Goal: Book appointment/travel/reservation

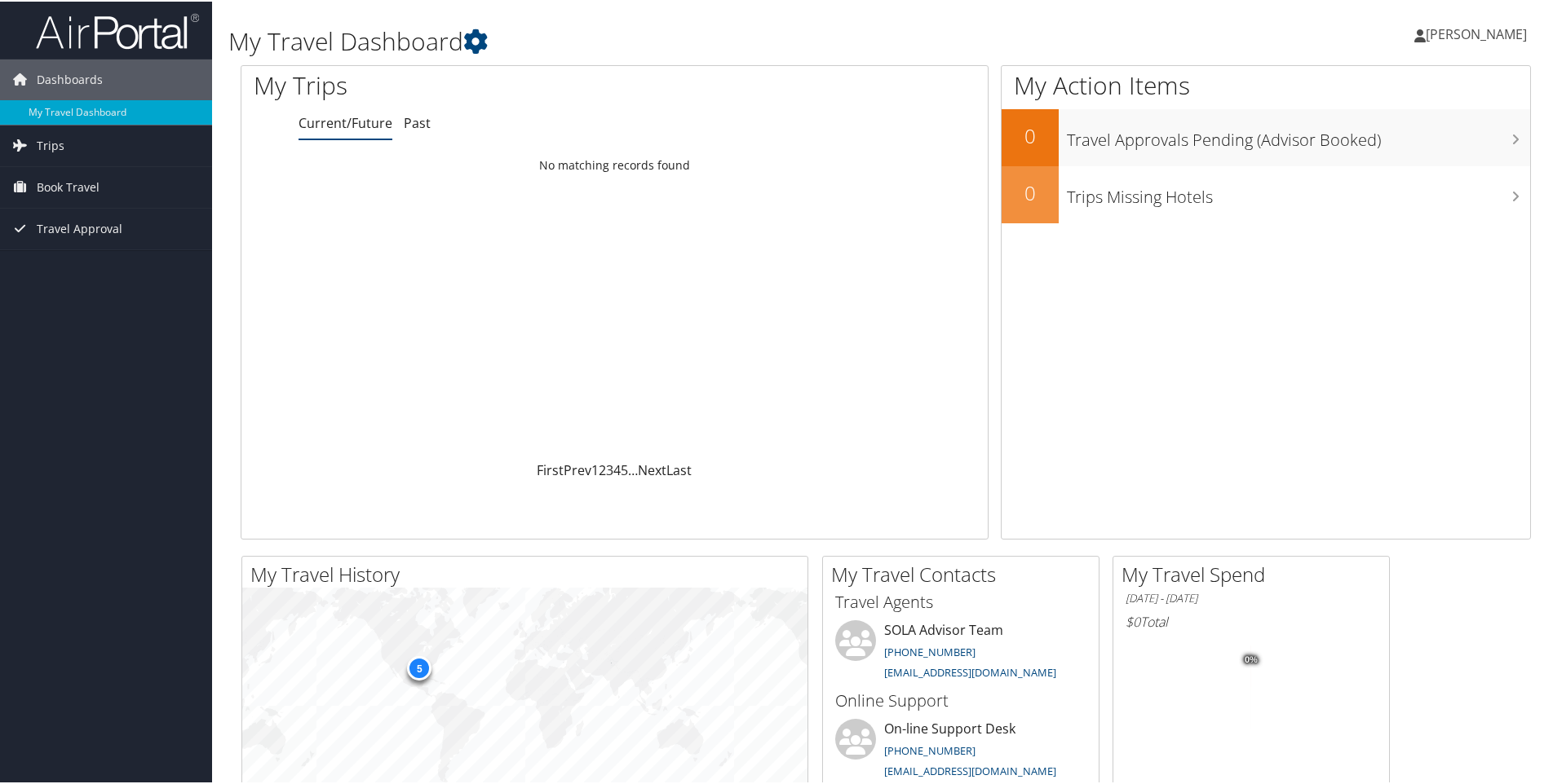
click at [77, 187] on span "Book Travel" at bounding box center [68, 186] width 63 height 41
click at [93, 245] on link "Book/Manage Online Trips" at bounding box center [106, 243] width 212 height 24
